Goal: Check status: Check status

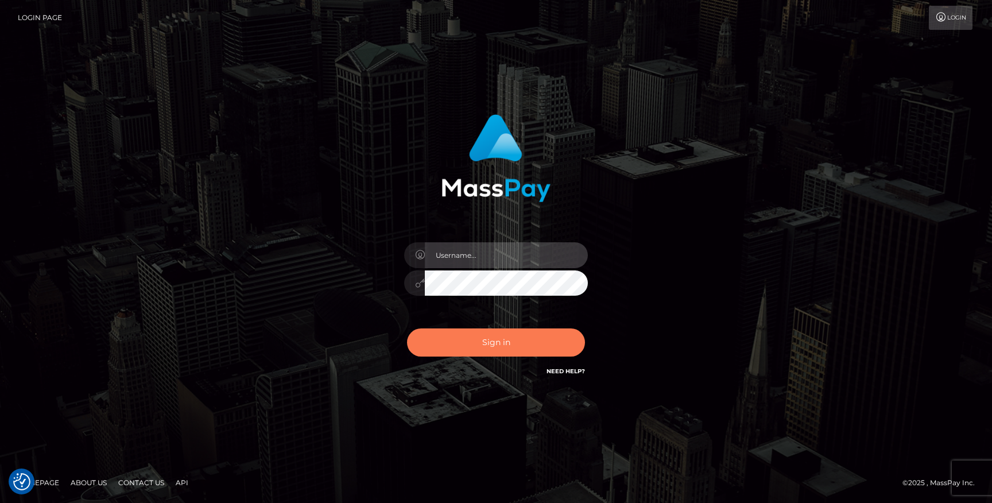
type input "Jonhill.barry"
click at [519, 351] on button "Sign in" at bounding box center [496, 343] width 178 height 28
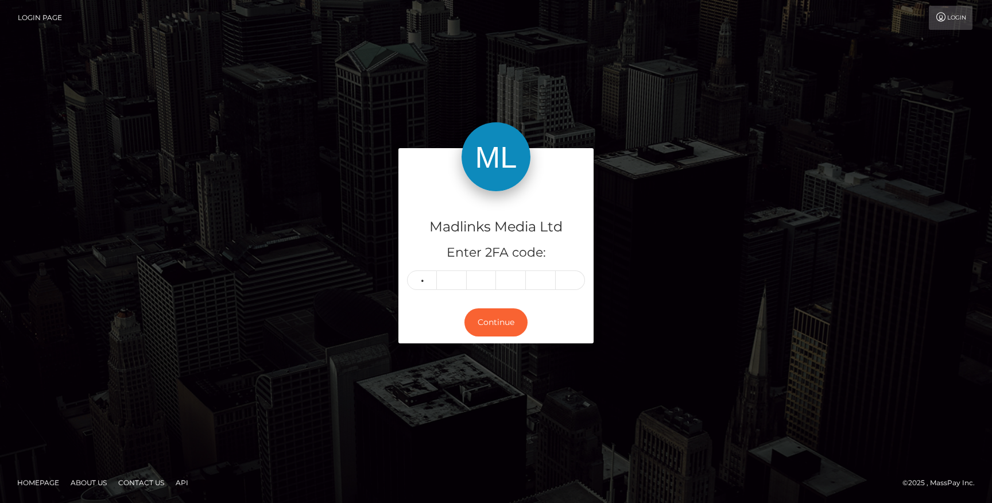
type input "9"
type input "7"
type input "0"
type input "8"
type input "6"
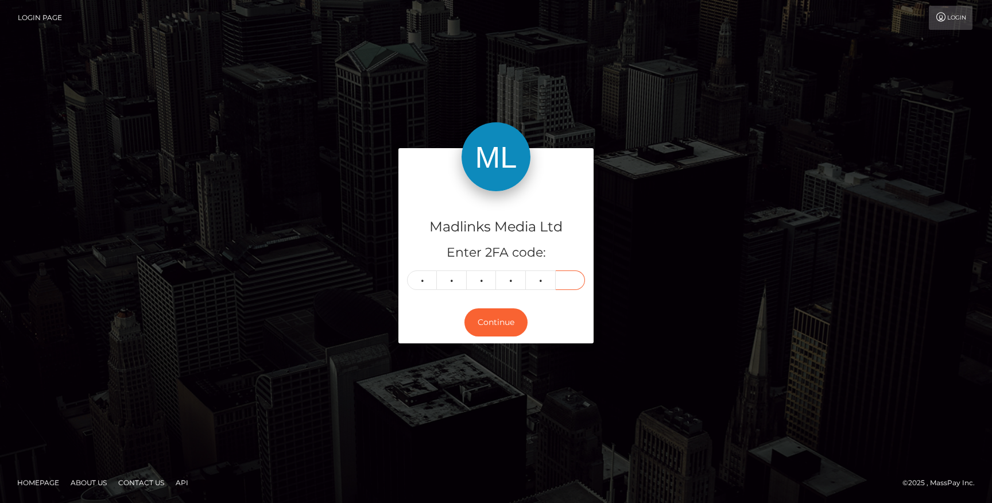
type input "6"
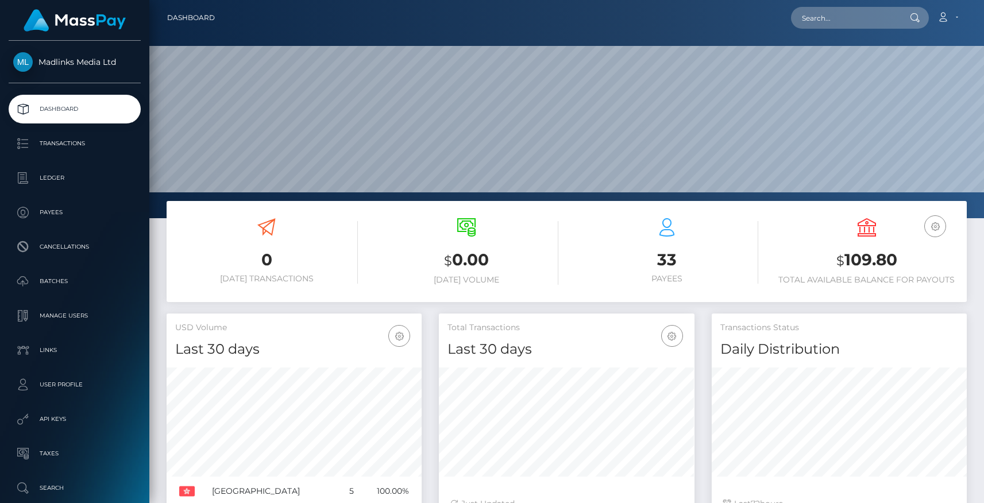
scroll to position [203, 255]
click at [56, 137] on p "Transactions" at bounding box center [74, 143] width 123 height 17
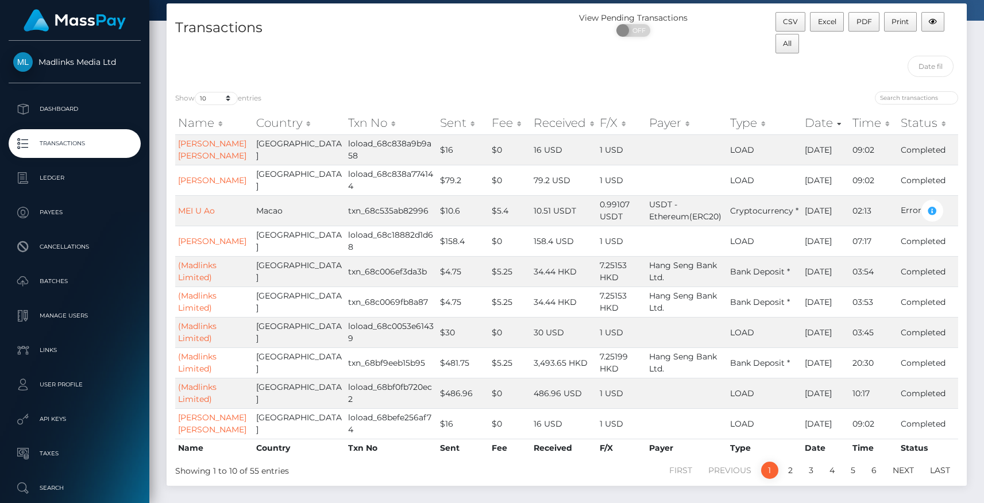
scroll to position [60, 0]
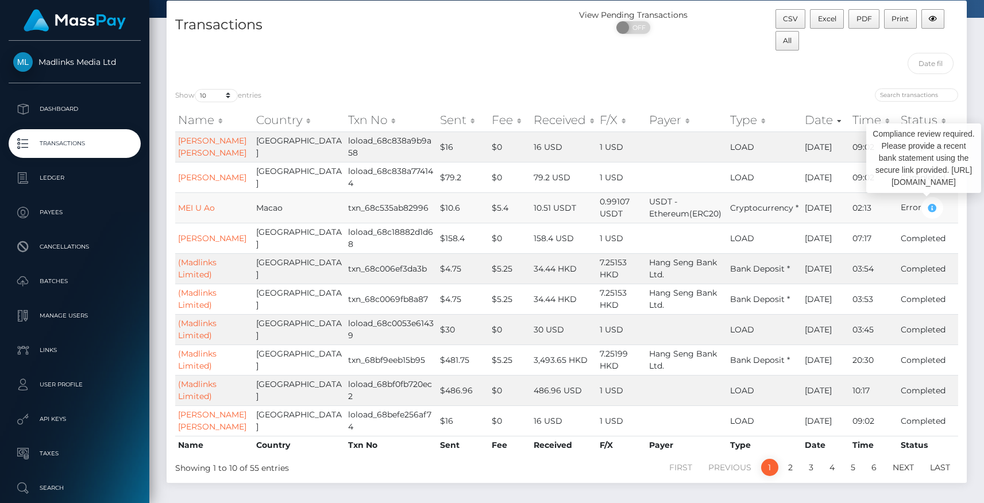
click at [930, 206] on icon "button" at bounding box center [932, 208] width 14 height 14
click at [762, 212] on td "Cryptocurrency *" at bounding box center [764, 207] width 75 height 30
click at [925, 203] on icon "button" at bounding box center [932, 208] width 14 height 14
click at [345, 211] on td "txn_68c535ab82996" at bounding box center [391, 207] width 92 height 30
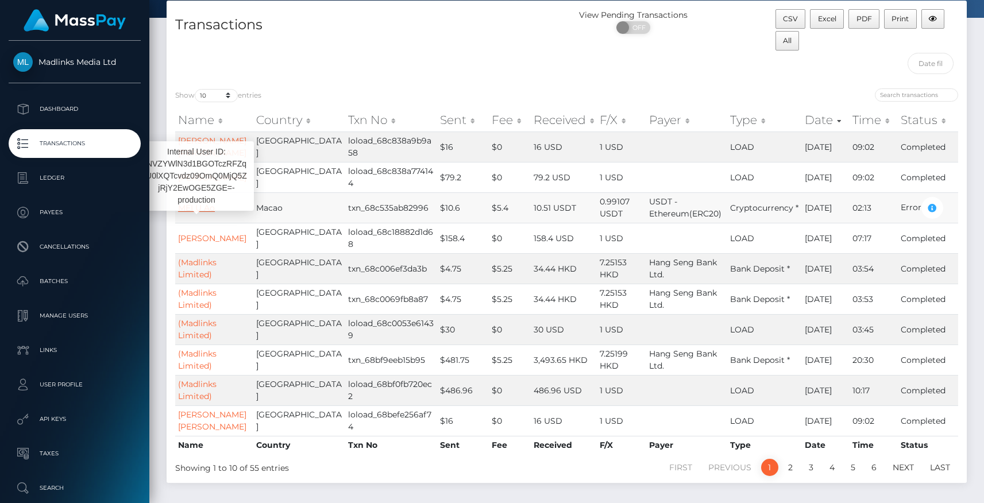
click at [208, 203] on link "MEI U Ao" at bounding box center [196, 208] width 37 height 10
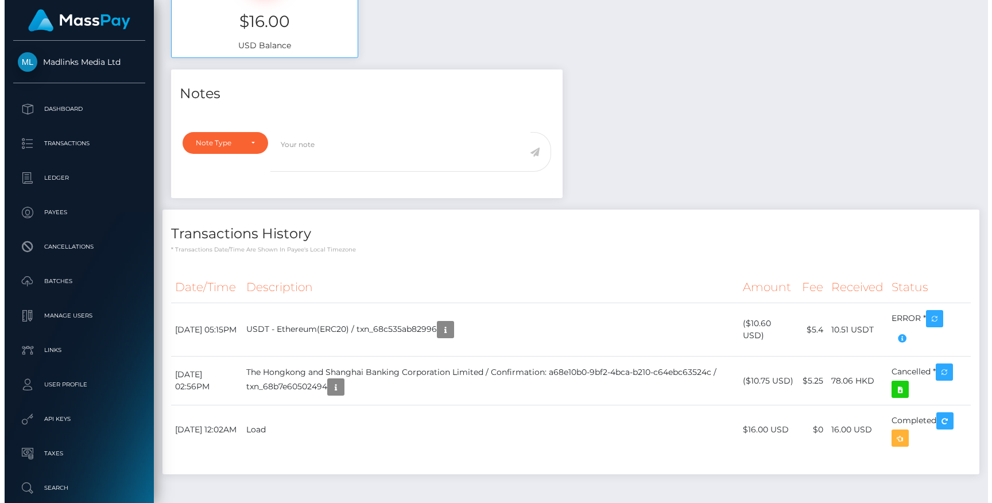
scroll to position [551, 0]
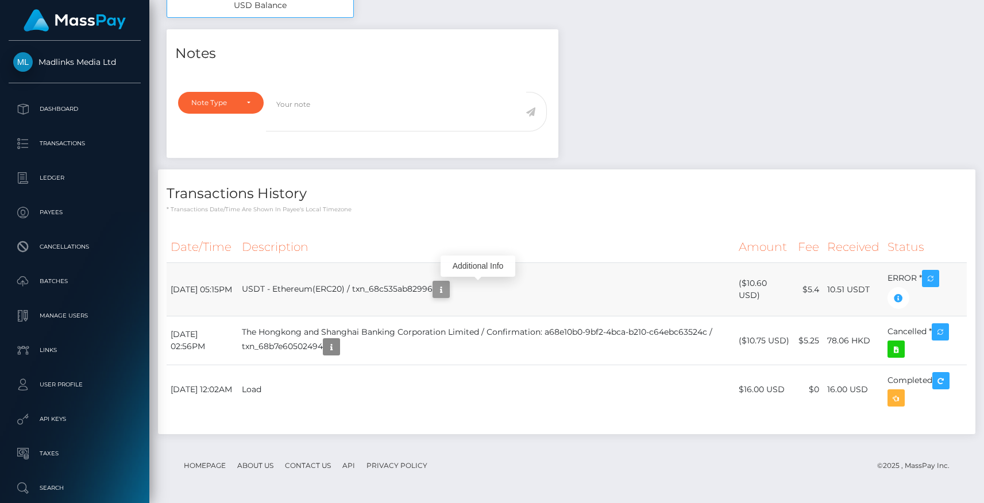
click at [448, 291] on icon "button" at bounding box center [441, 290] width 14 height 14
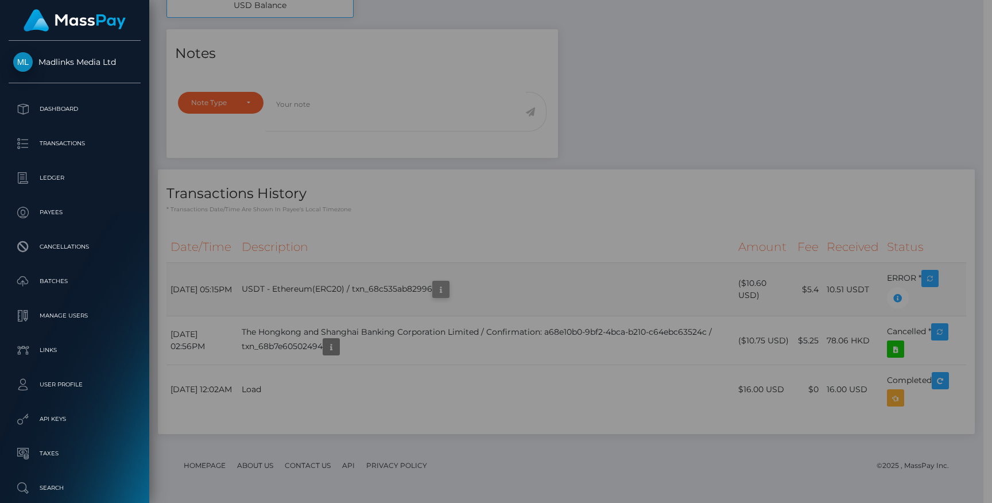
scroll to position [574170, 574052]
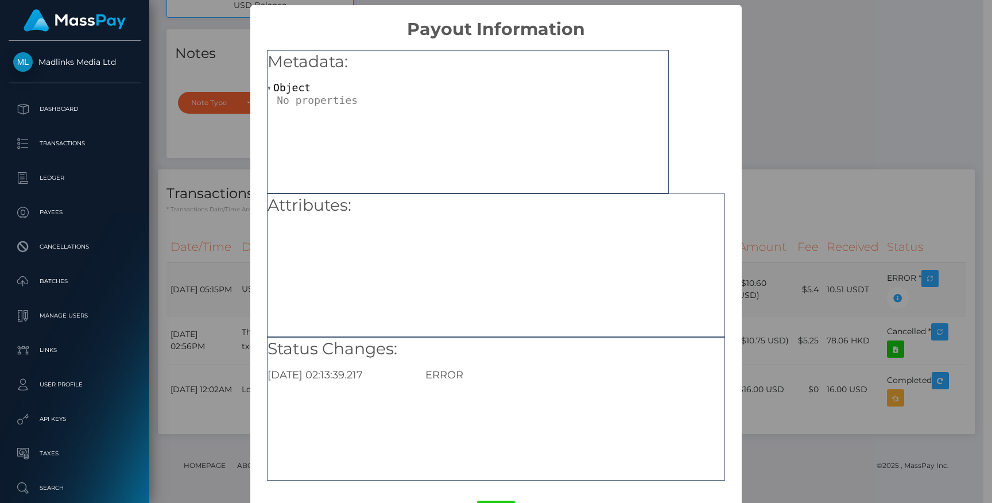
click at [480, 291] on div "Attributes:" at bounding box center [496, 266] width 458 height 144
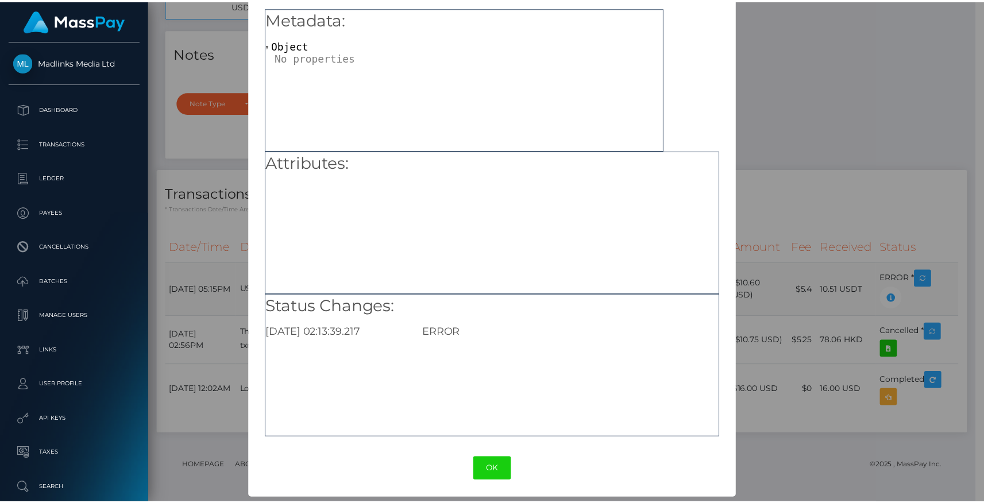
scroll to position [0, 0]
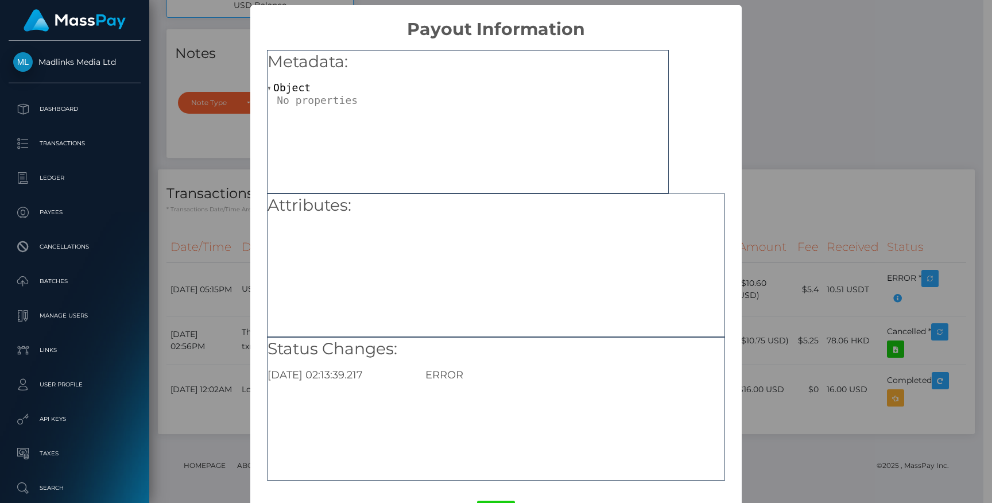
click at [791, 67] on div "× Payout Information Metadata: Object Attributes: Status Changes: [DATE] 02:13:…" at bounding box center [496, 251] width 992 height 503
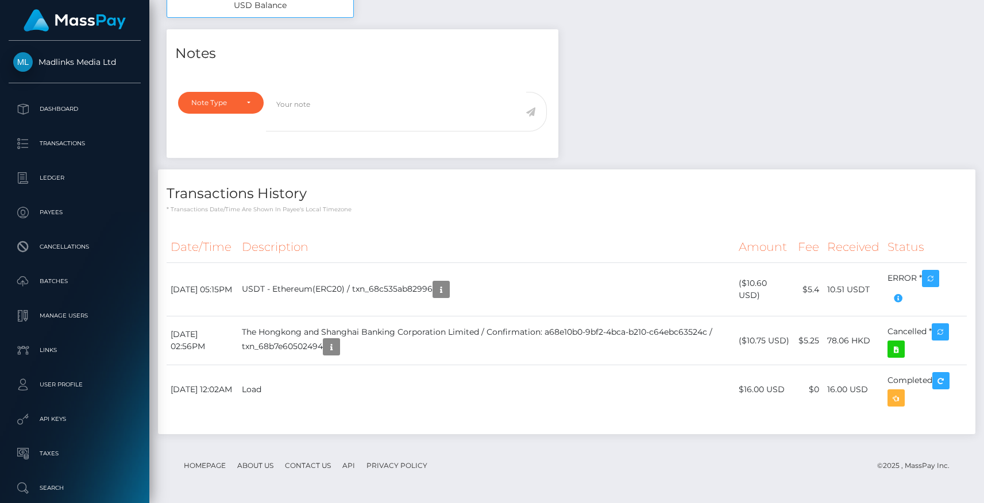
scroll to position [574170, 574052]
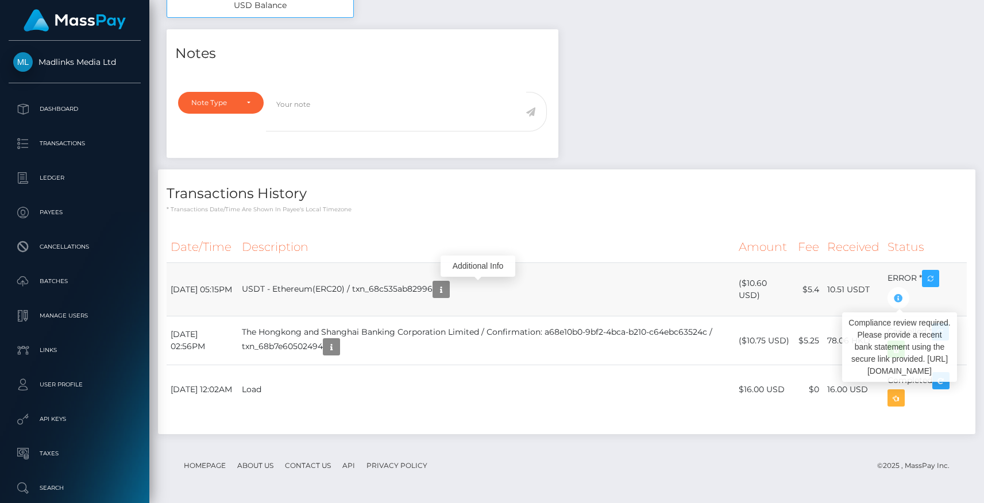
click at [896, 299] on icon "button" at bounding box center [898, 298] width 14 height 14
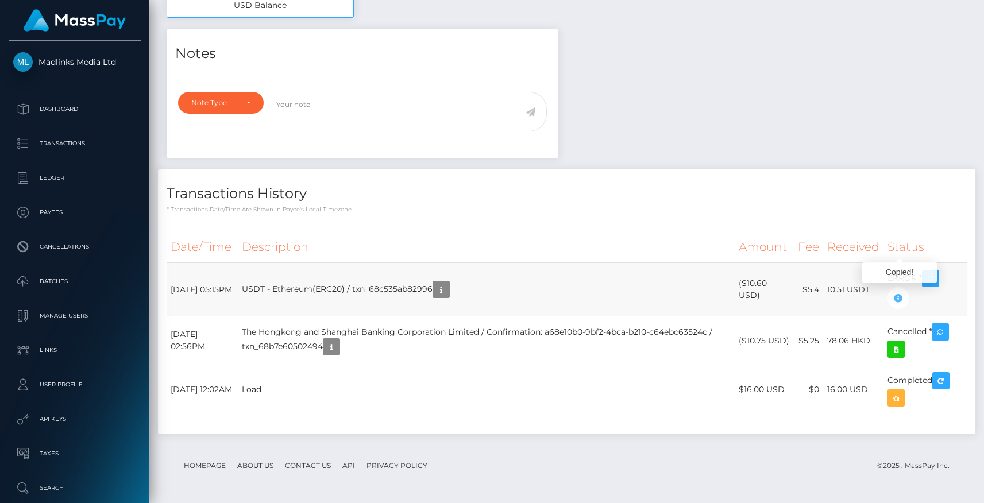
click at [896, 299] on icon "button" at bounding box center [898, 298] width 14 height 14
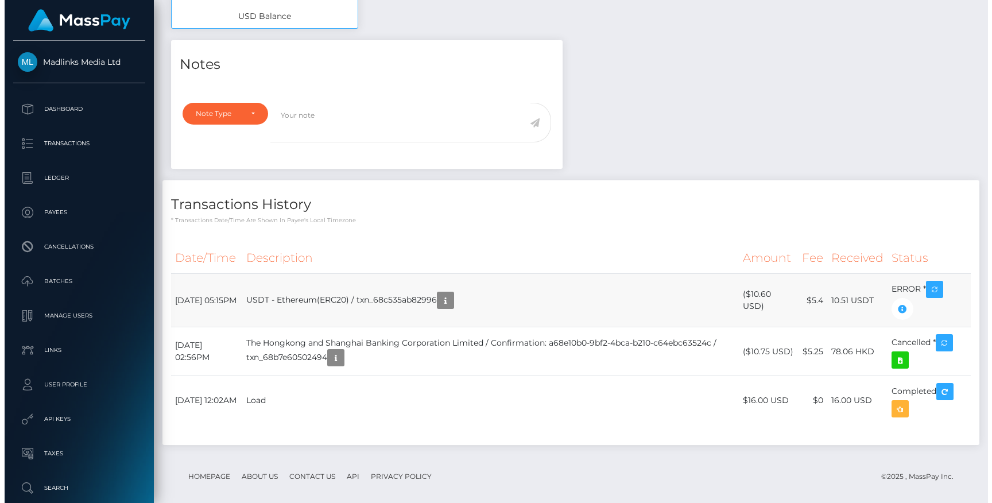
scroll to position [535, 0]
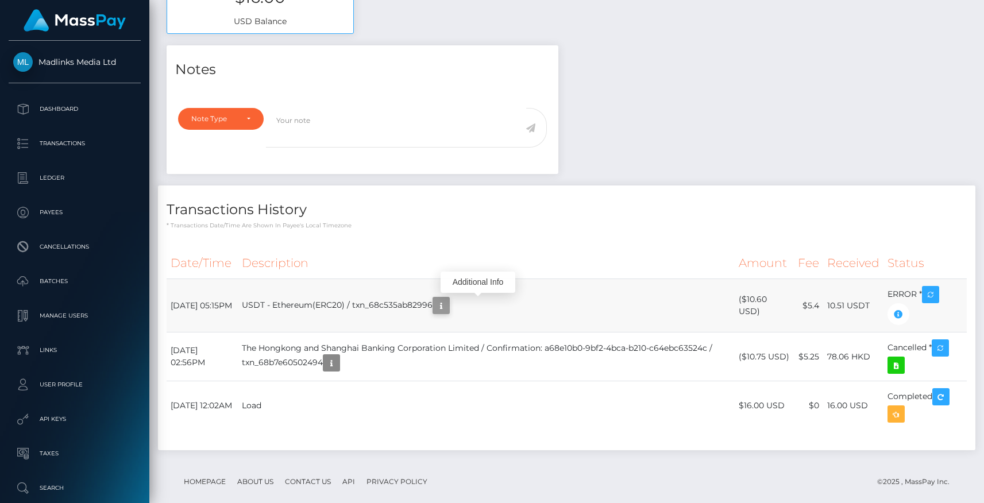
click at [448, 308] on icon "button" at bounding box center [441, 306] width 14 height 14
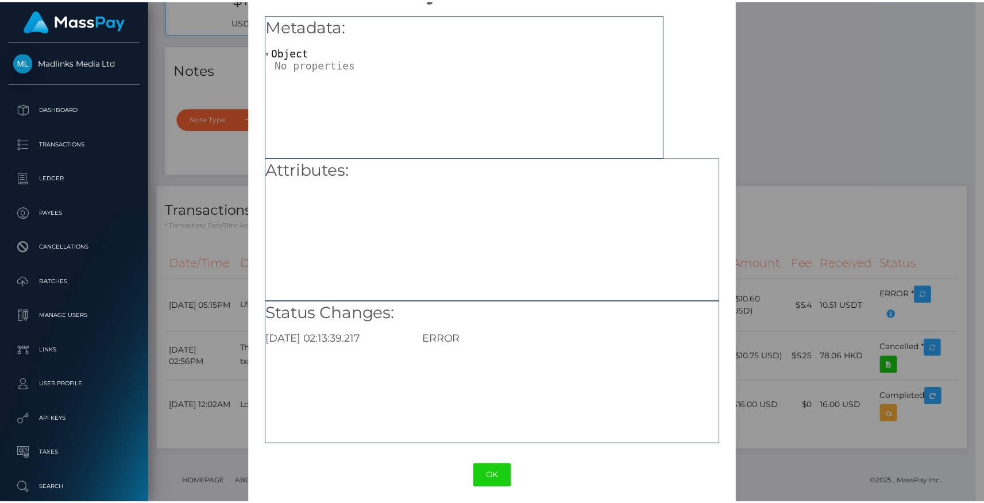
scroll to position [0, 9]
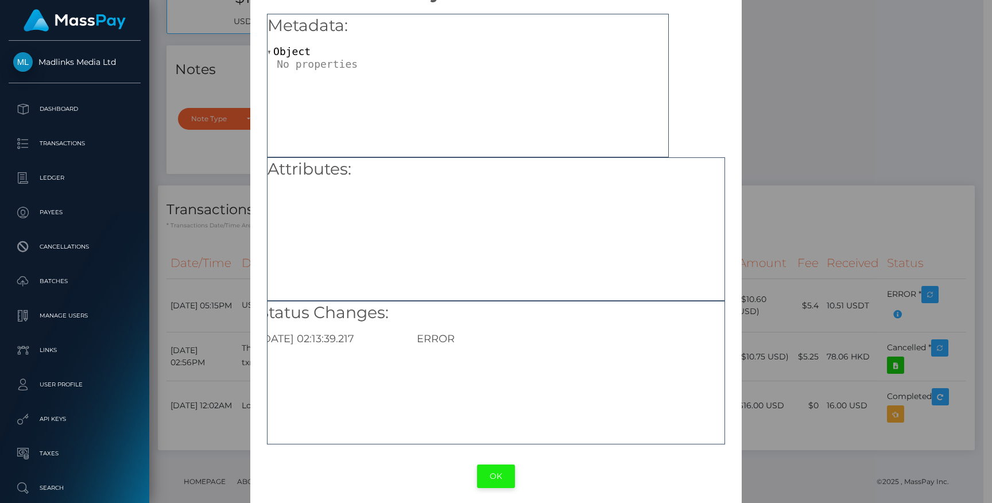
click at [490, 465] on button "OK" at bounding box center [496, 477] width 38 height 24
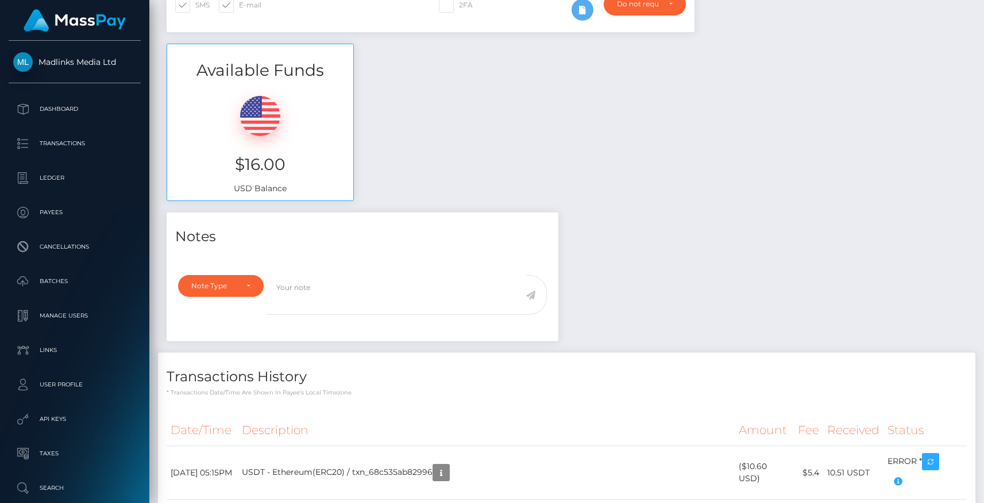
scroll to position [551, 0]
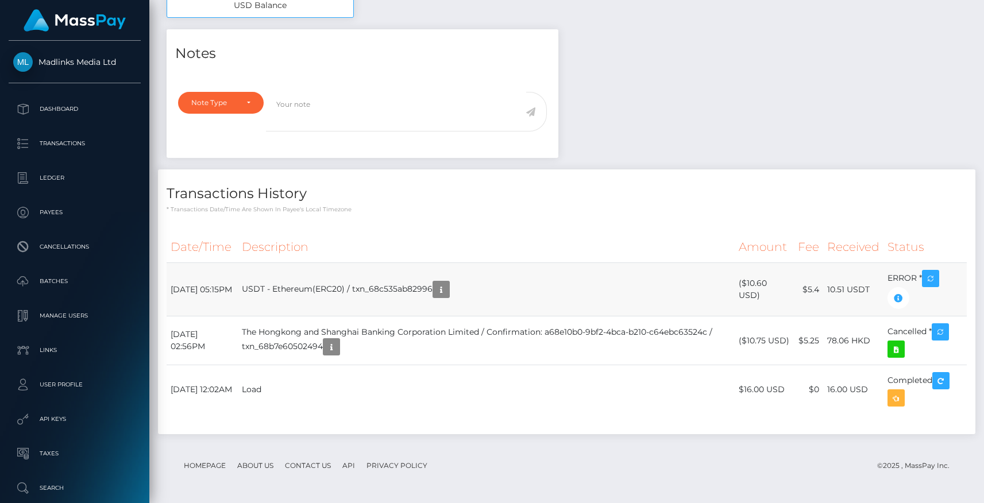
drag, startPoint x: 198, startPoint y: 300, endPoint x: 167, endPoint y: 274, distance: 40.7
click at [167, 274] on td "September 13, 2025 05:15PM" at bounding box center [202, 289] width 71 height 53
drag, startPoint x: 223, startPoint y: 295, endPoint x: 163, endPoint y: 255, distance: 72.6
click at [163, 255] on div "Date/Time Description Amount Fee Received Status" at bounding box center [566, 328] width 817 height 211
click at [213, 277] on td "September 13, 2025 05:15PM" at bounding box center [202, 289] width 71 height 53
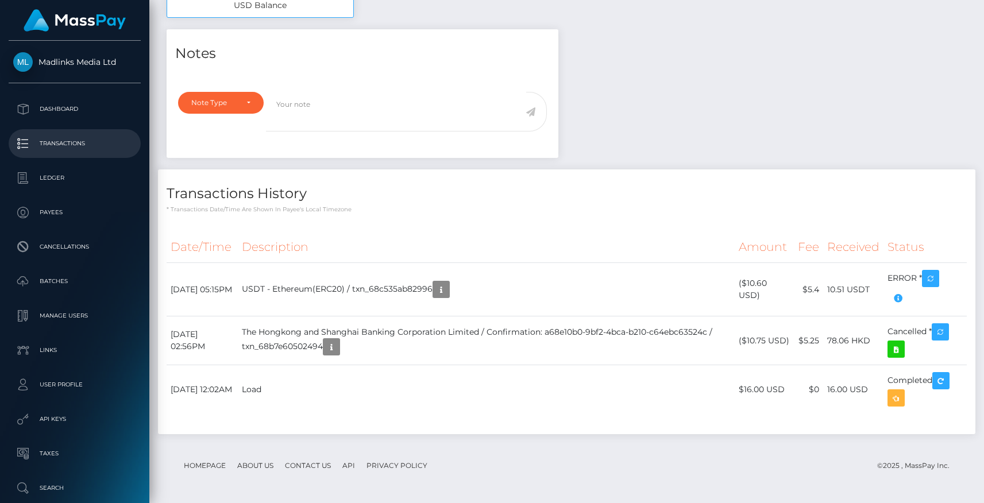
click at [63, 149] on p "Transactions" at bounding box center [74, 143] width 123 height 17
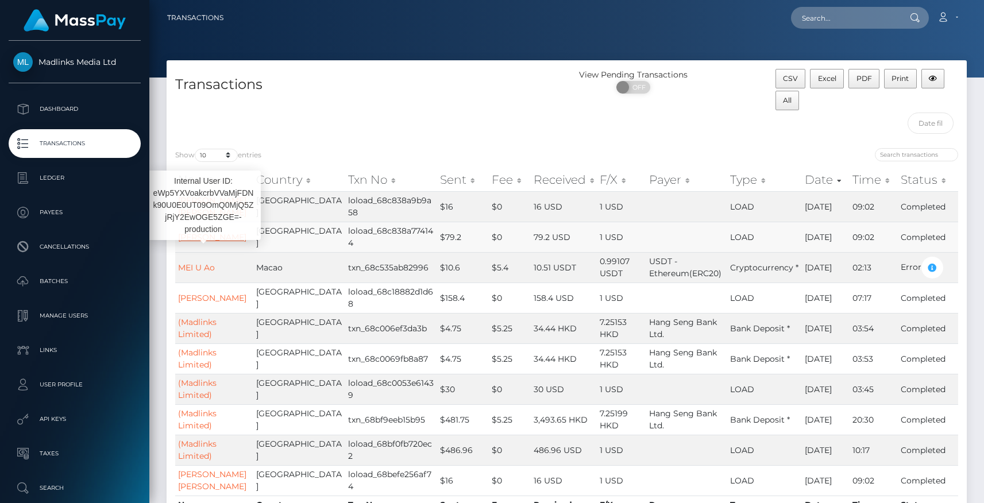
scroll to position [34, 0]
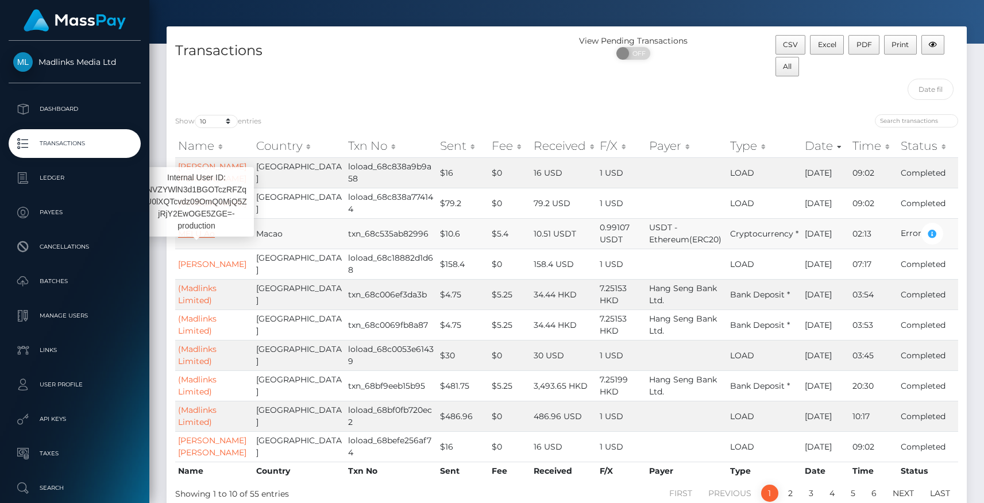
click at [196, 234] on link "MEI U Ao" at bounding box center [196, 234] width 37 height 10
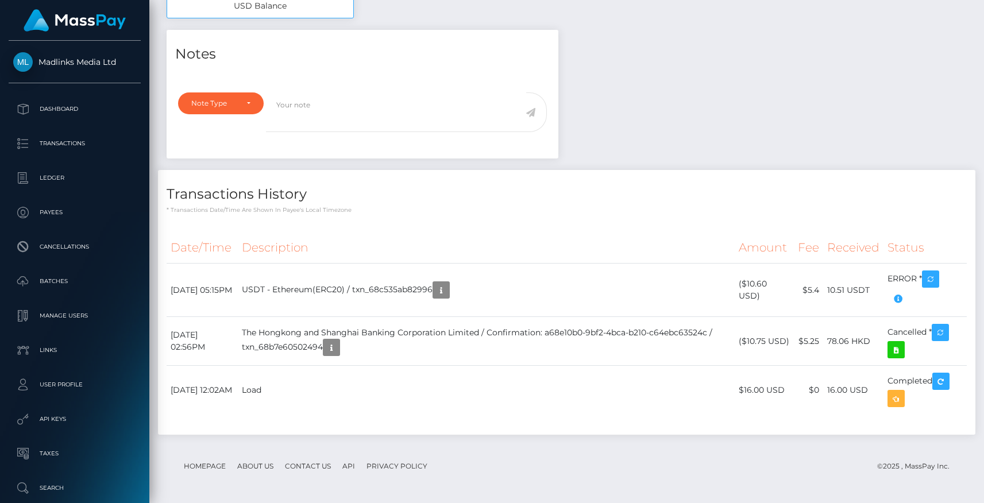
scroll to position [138, 255]
click at [932, 279] on icon "button" at bounding box center [930, 279] width 14 height 14
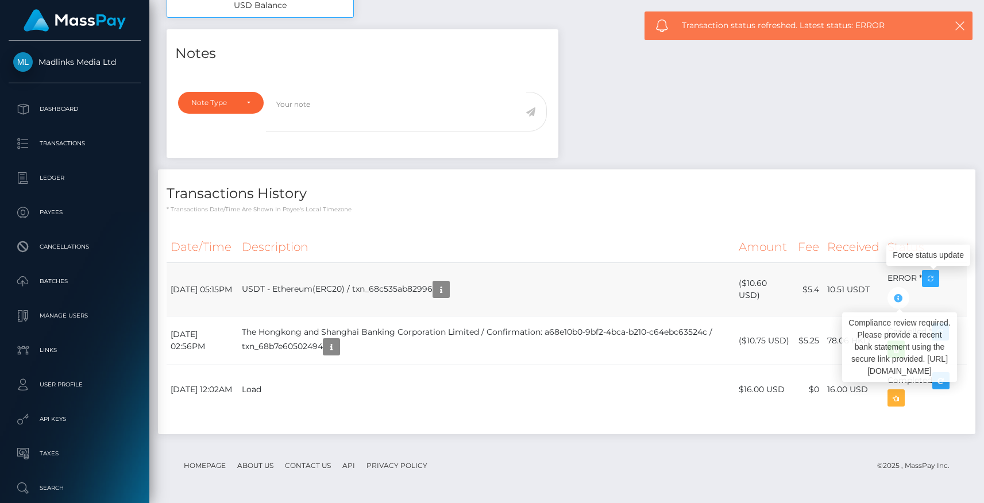
click at [899, 292] on icon "button" at bounding box center [898, 298] width 14 height 14
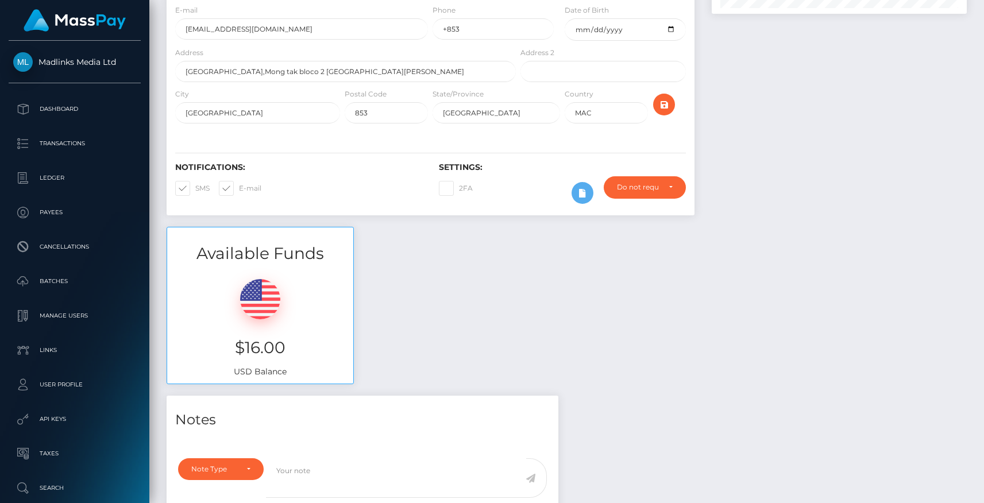
scroll to position [182, 0]
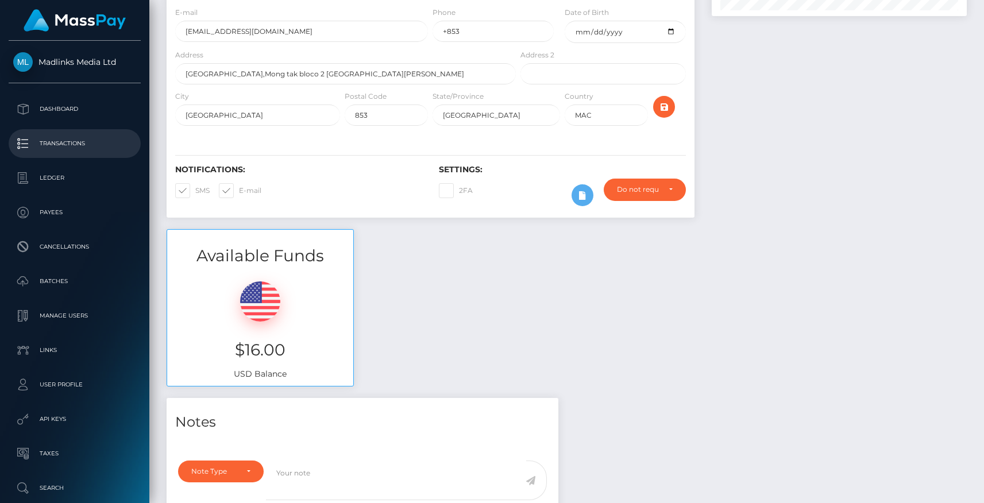
click at [75, 141] on p "Transactions" at bounding box center [74, 143] width 123 height 17
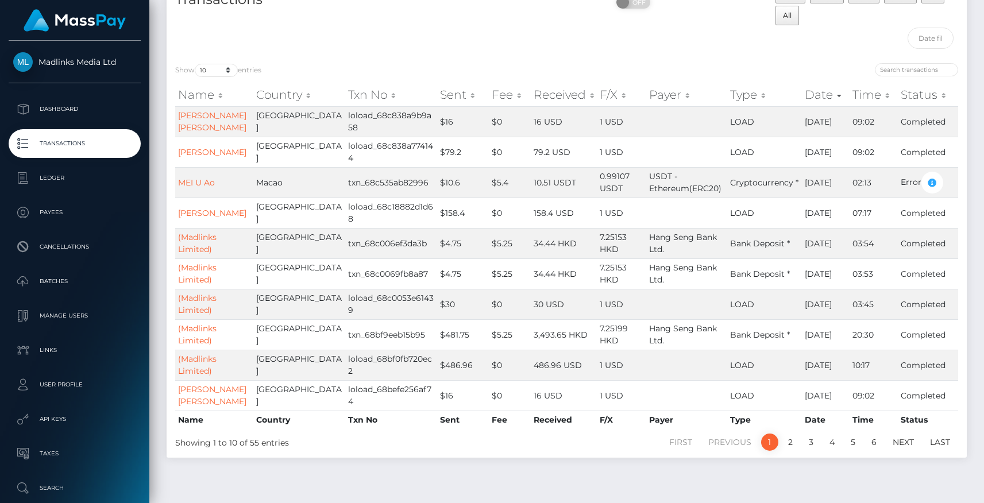
scroll to position [86, 0]
click at [200, 182] on link "MEI U Ao" at bounding box center [196, 182] width 37 height 10
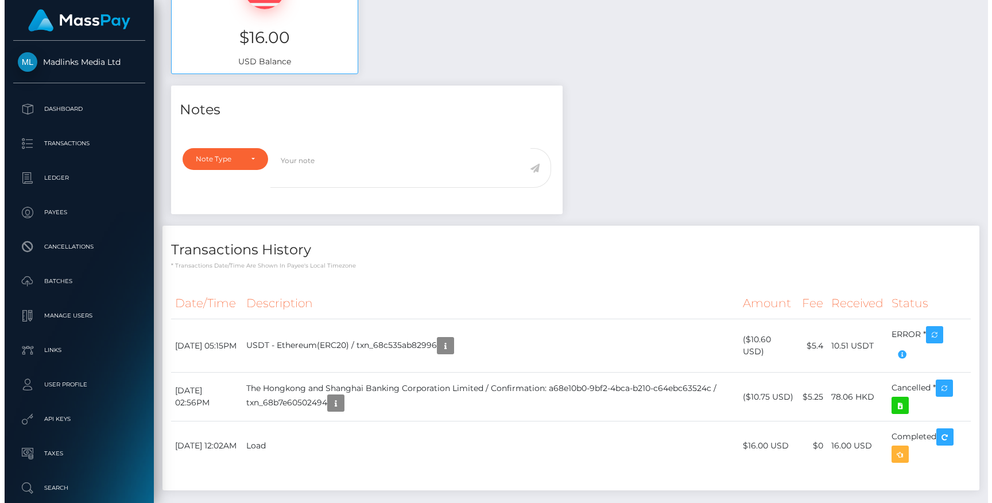
scroll to position [551, 0]
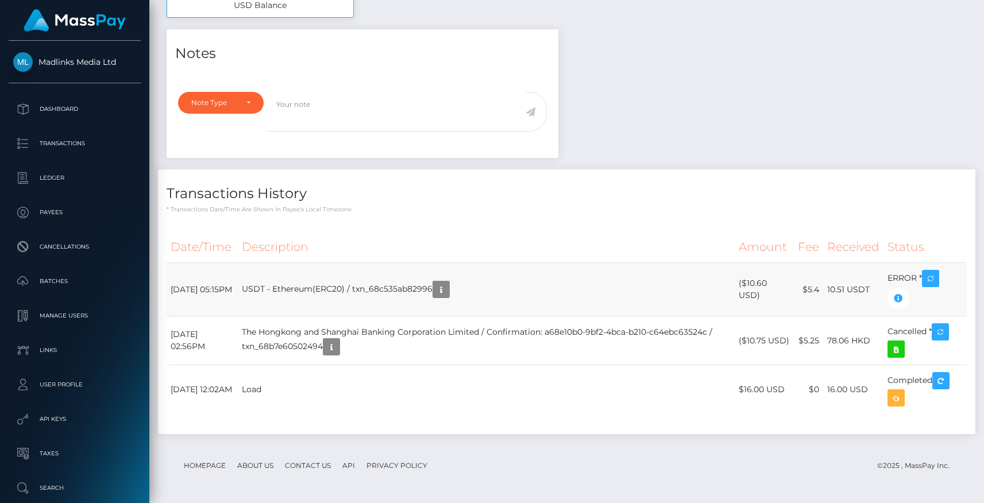
drag, startPoint x: 168, startPoint y: 285, endPoint x: 215, endPoint y: 303, distance: 50.9
click at [215, 303] on td "[DATE] 05:15PM" at bounding box center [202, 289] width 71 height 53
click at [448, 283] on icon "button" at bounding box center [441, 290] width 14 height 14
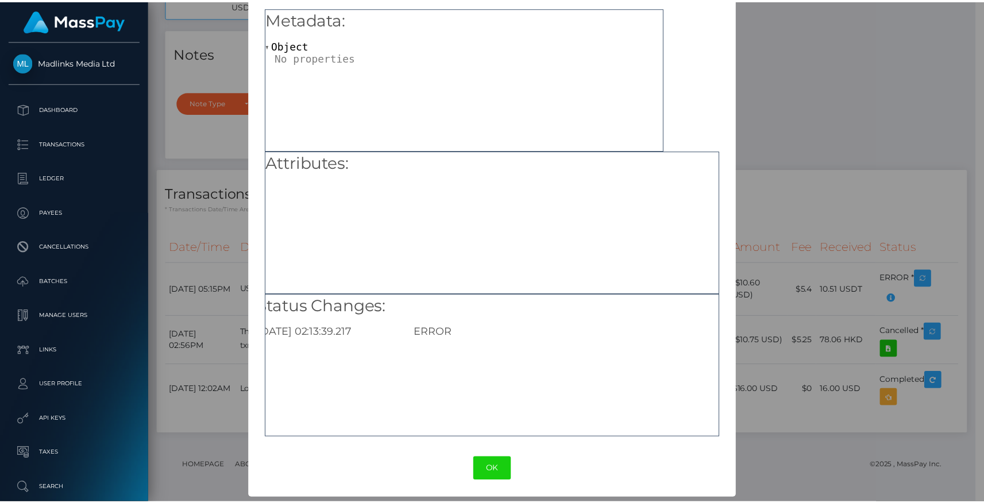
scroll to position [0, 0]
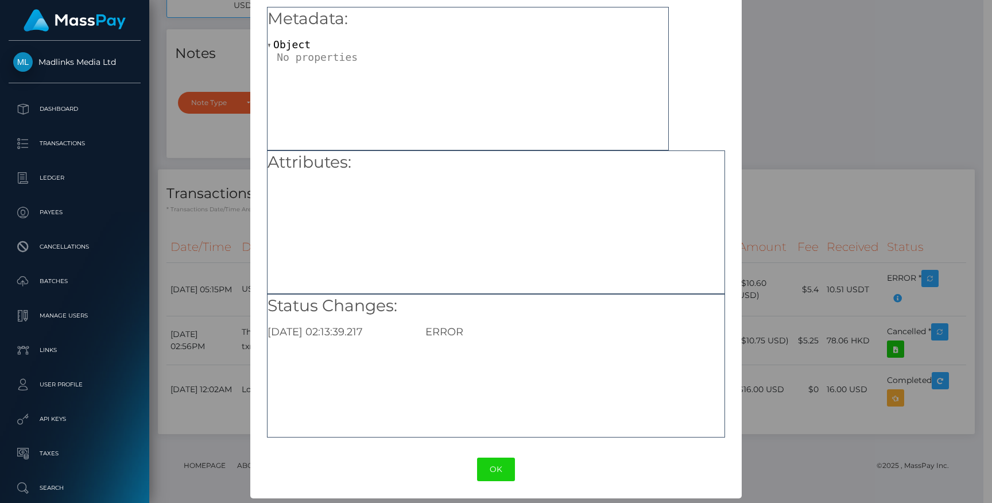
click at [502, 482] on div "OK No Cancel" at bounding box center [495, 469] width 491 height 35
click at [501, 468] on button "OK" at bounding box center [496, 470] width 38 height 24
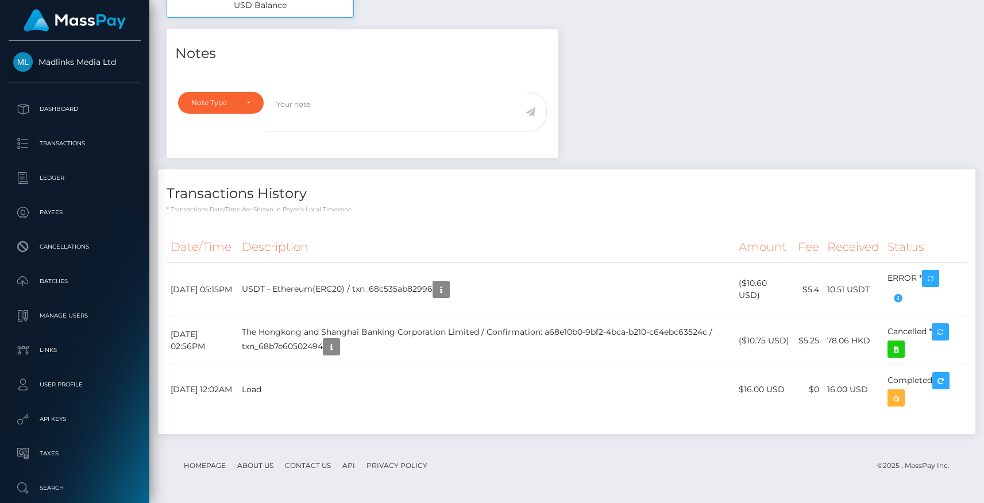
scroll to position [574170, 574052]
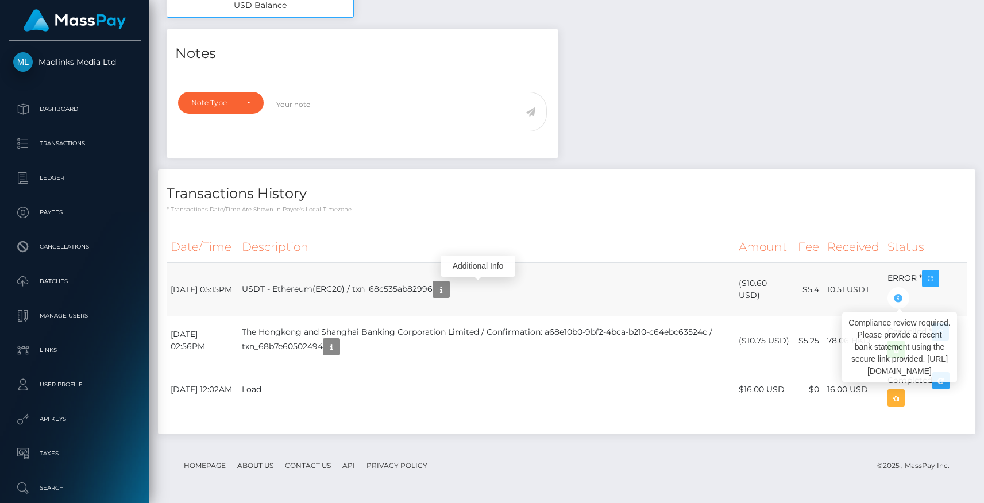
click at [896, 302] on icon "button" at bounding box center [898, 298] width 14 height 14
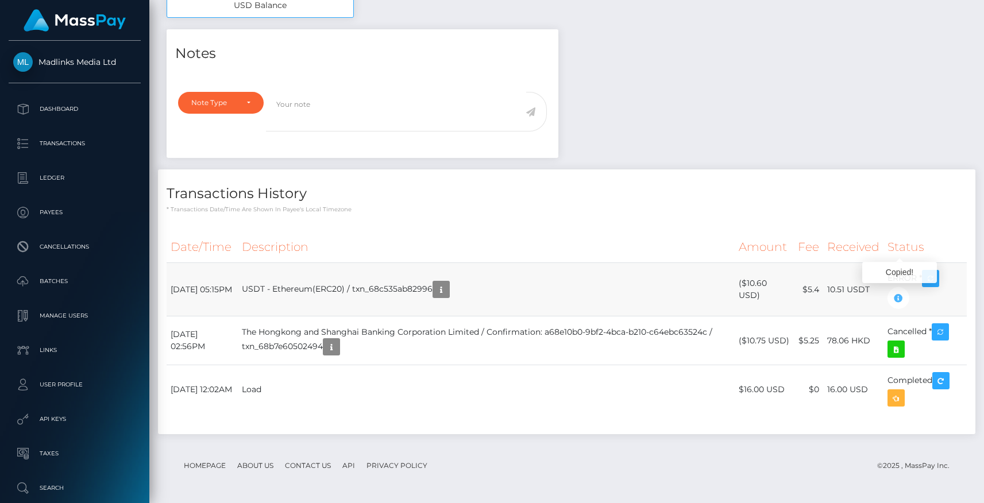
click at [896, 302] on icon "button" at bounding box center [898, 298] width 14 height 14
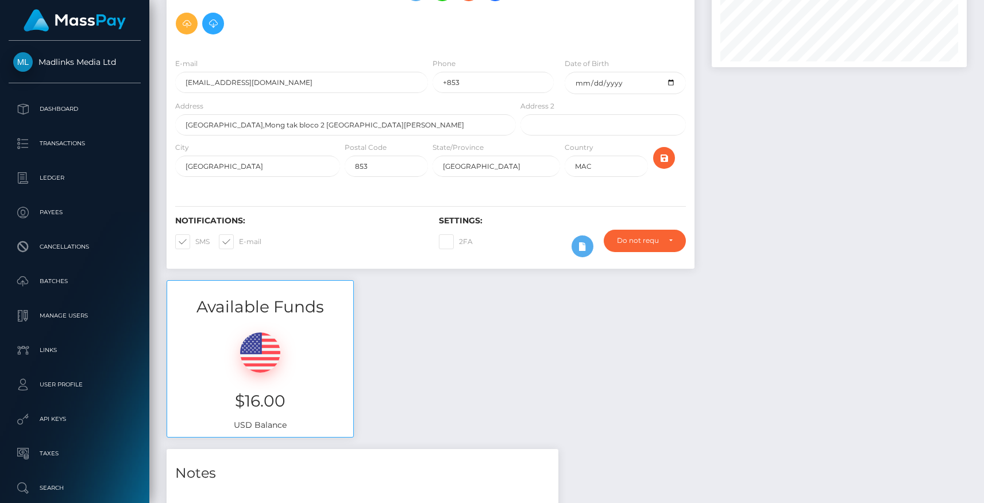
scroll to position [128, 0]
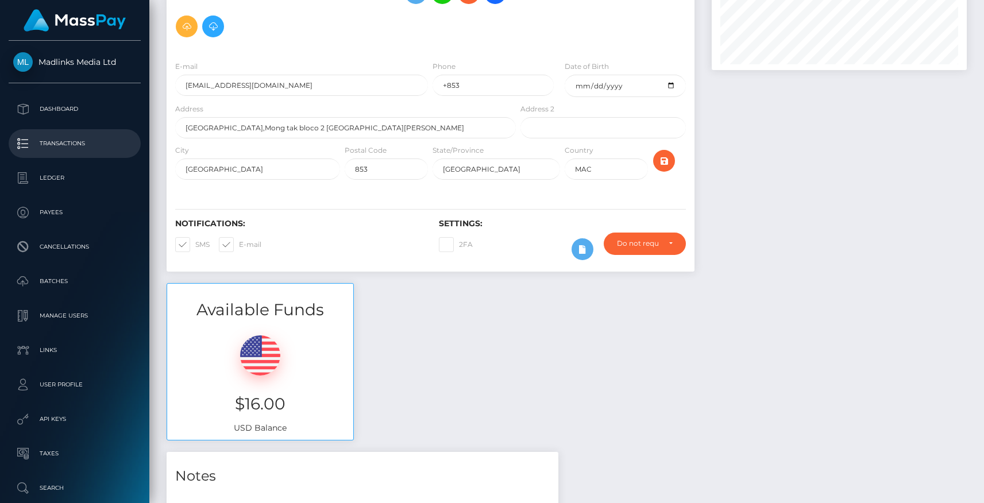
click at [67, 140] on p "Transactions" at bounding box center [74, 143] width 123 height 17
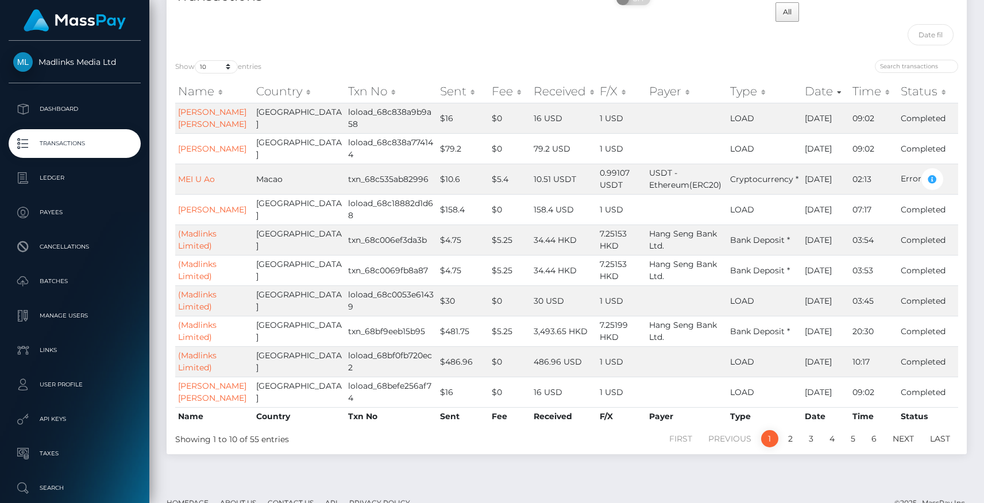
scroll to position [107, 0]
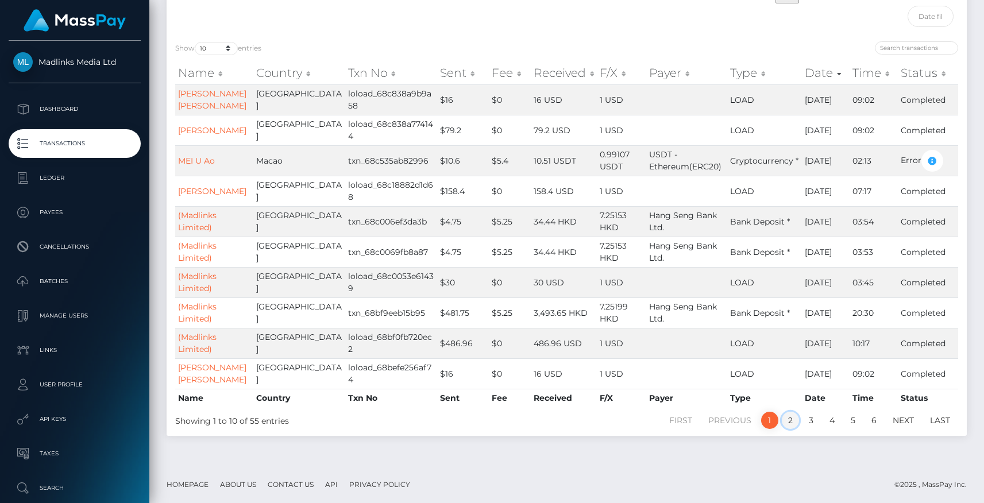
click at [787, 422] on link "2" at bounding box center [790, 420] width 17 height 17
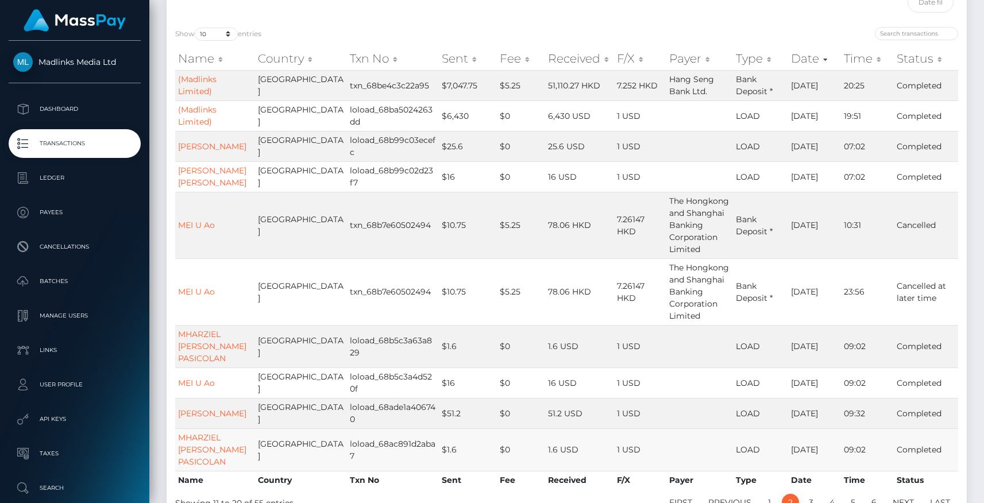
scroll to position [204, 0]
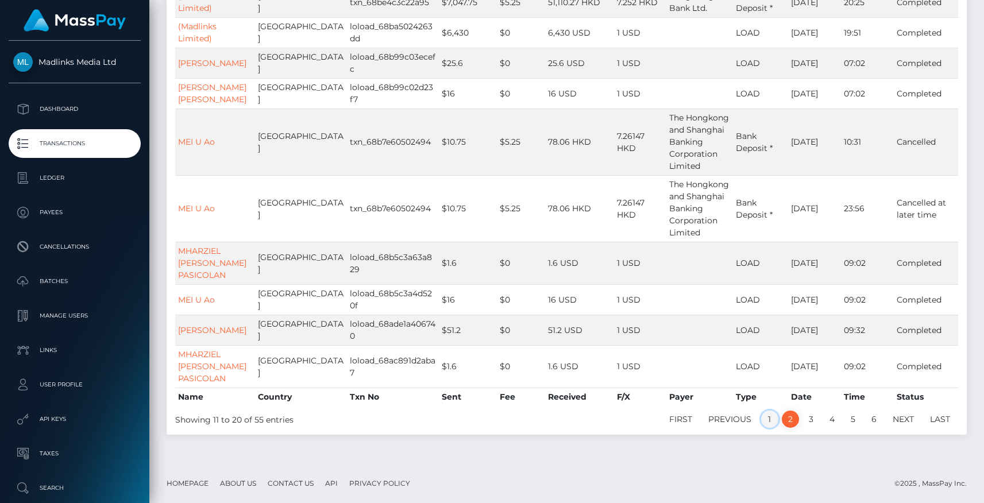
click at [766, 418] on link "1" at bounding box center [769, 419] width 17 height 17
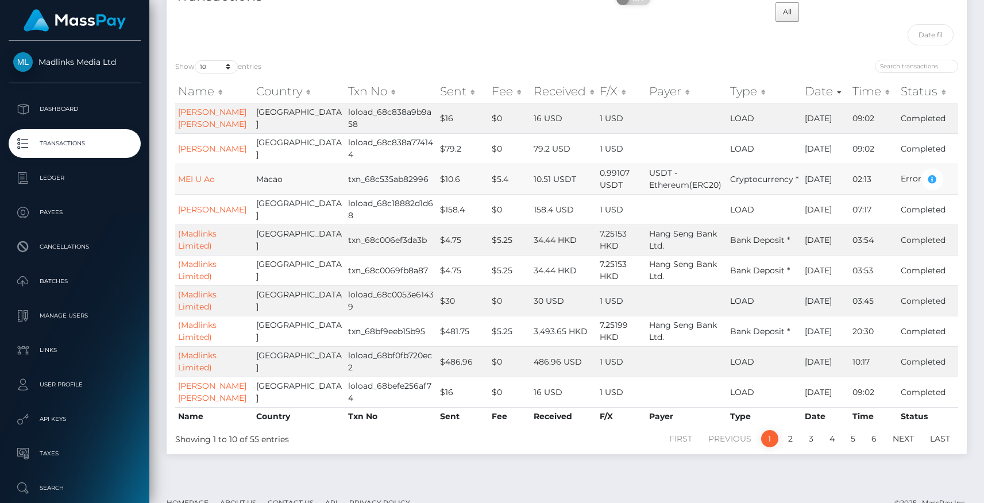
scroll to position [87, 0]
click at [303, 36] on div "Transactions" at bounding box center [367, 17] width 400 height 71
click at [195, 179] on link "MEI U Ao" at bounding box center [196, 180] width 37 height 10
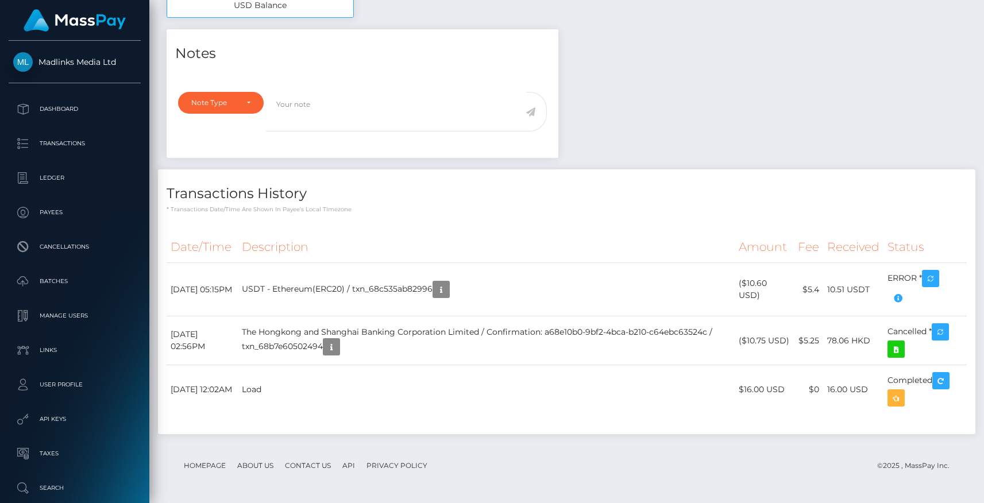
scroll to position [138, 255]
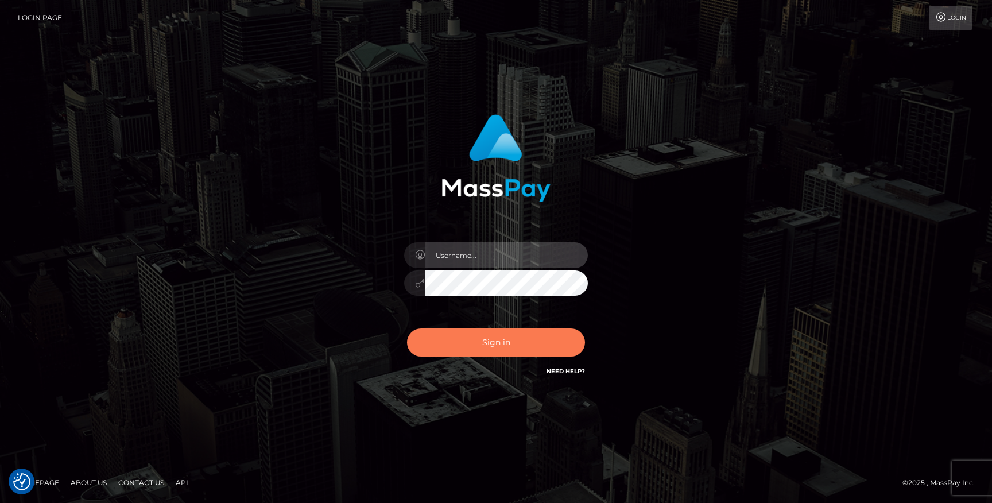
type input "Jonhill.[PERSON_NAME]"
click at [515, 353] on button "Sign in" at bounding box center [496, 343] width 178 height 28
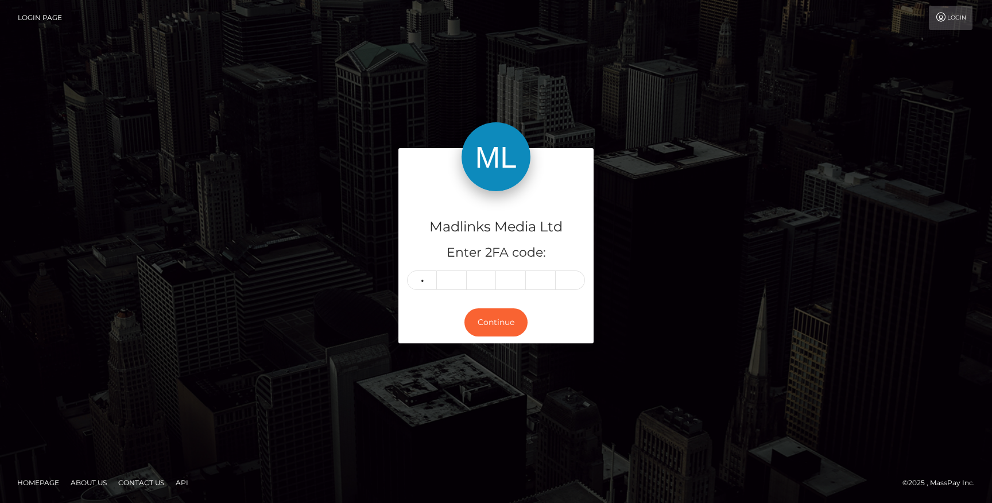
type input "1"
type input "7"
type input "8"
type input "4"
type input "8"
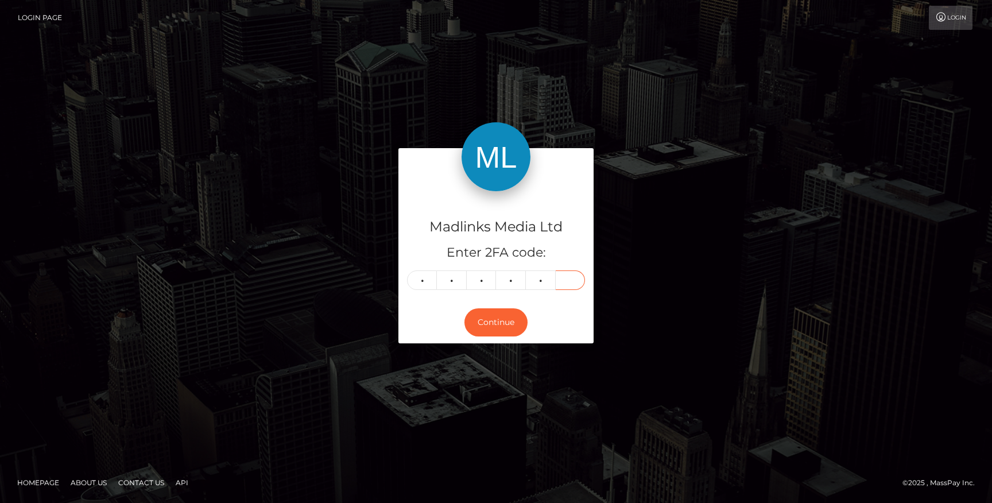
type input "7"
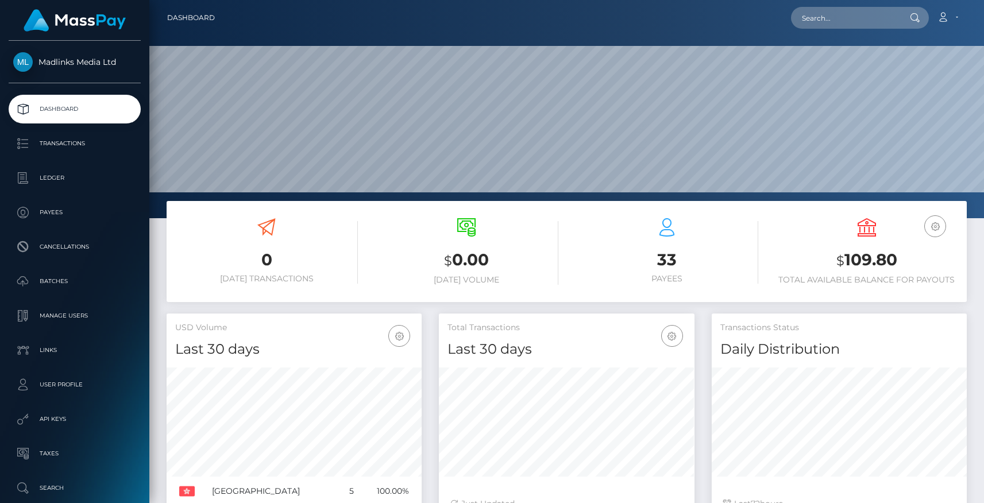
scroll to position [203, 255]
click at [80, 152] on p "Transactions" at bounding box center [74, 143] width 123 height 17
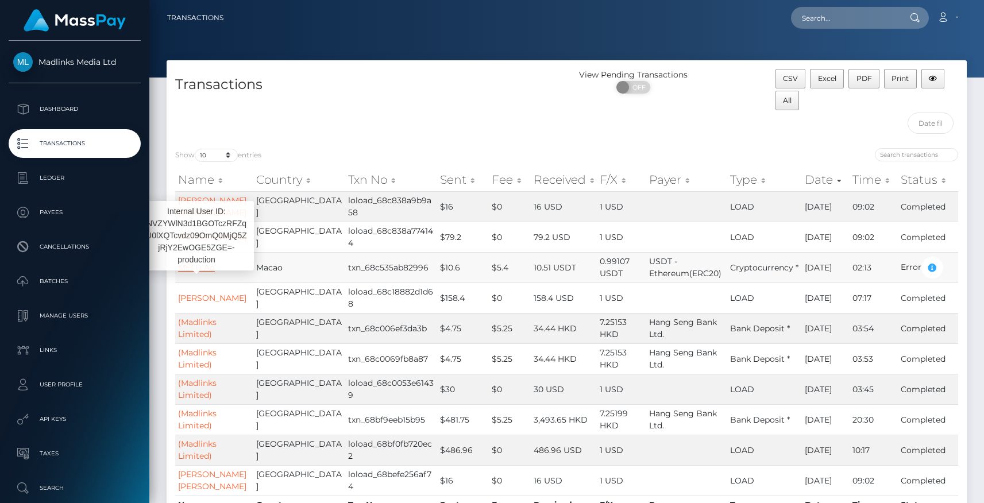
click at [204, 266] on link "MEI U Ao" at bounding box center [196, 267] width 37 height 10
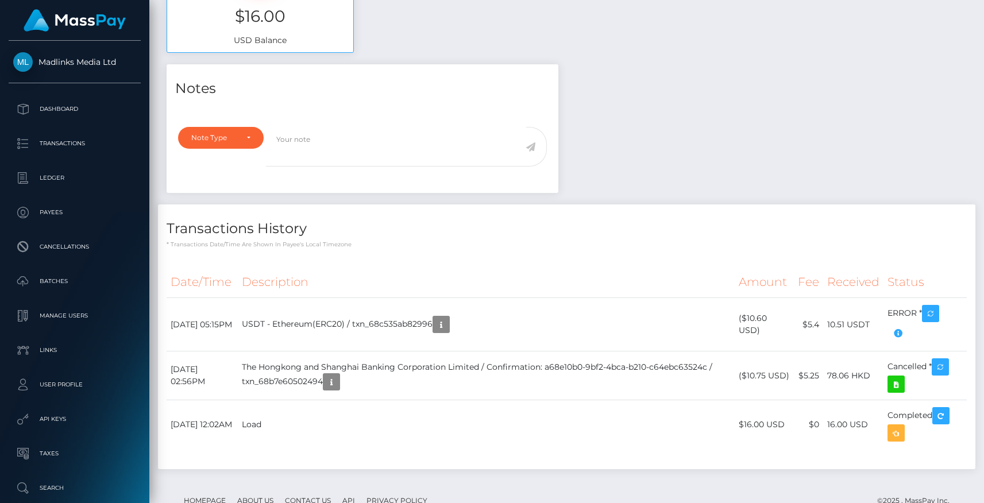
scroll to position [551, 0]
